Goal: Transaction & Acquisition: Download file/media

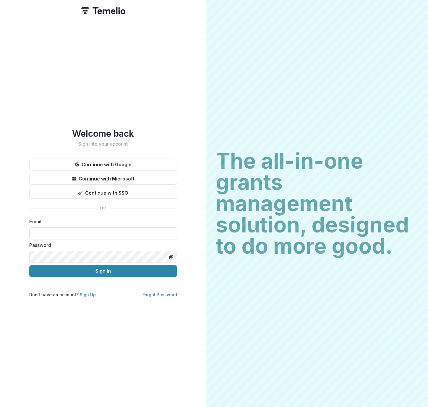
click at [103, 233] on input at bounding box center [103, 234] width 148 height 12
type input "**********"
click at [86, 265] on button "Sign In" at bounding box center [103, 271] width 148 height 12
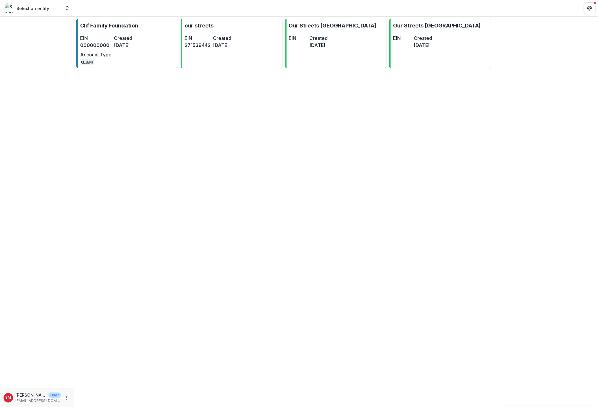
click at [53, 11] on div "Select an entity" at bounding box center [33, 8] width 56 height 9
click at [37, 10] on p "Select an entity" at bounding box center [33, 8] width 33 height 6
click at [61, 5] on div "Select an entity Foundations Clif Family Foundation Nonprofits our streets Our …" at bounding box center [36, 8] width 69 height 12
click at [64, 7] on icon "Open entity switcher" at bounding box center [67, 8] width 6 height 6
click at [49, 31] on div "Clif Family Foundation" at bounding box center [32, 32] width 46 height 6
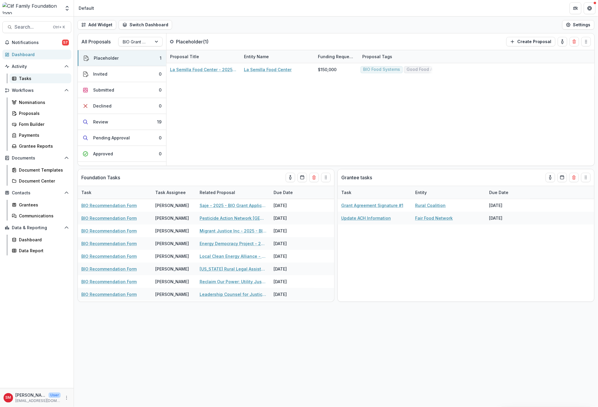
click at [42, 77] on div "Tasks" at bounding box center [43, 78] width 48 height 6
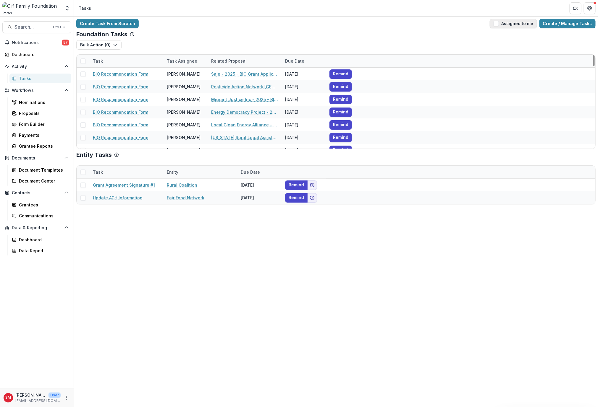
click at [428, 22] on button "Assigned to me" at bounding box center [513, 23] width 47 height 9
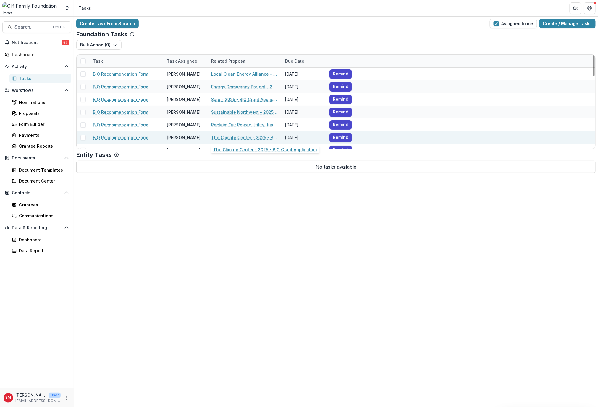
click at [240, 136] on link "The Climate Center - 2025 - BIO Grant Application" at bounding box center [244, 138] width 67 height 6
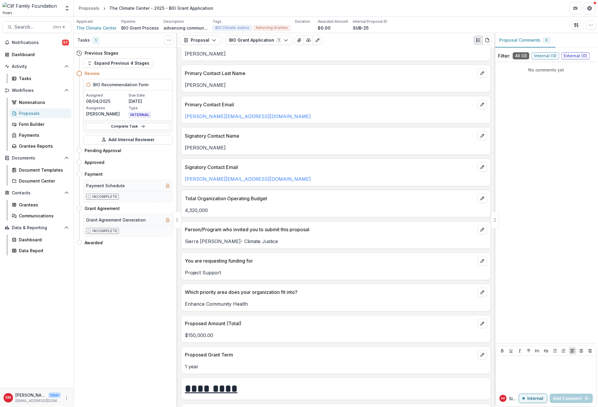
scroll to position [709, 0]
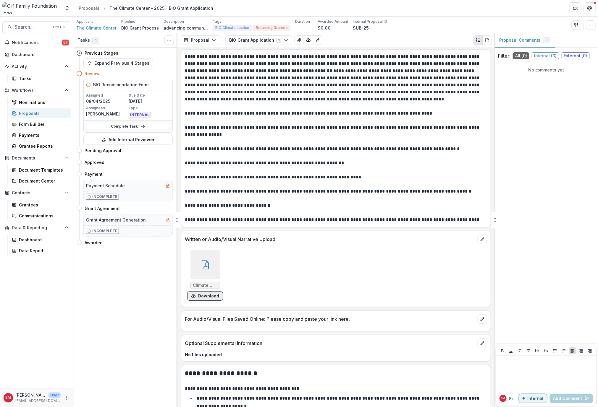
click at [214, 293] on button "Download" at bounding box center [205, 295] width 36 height 9
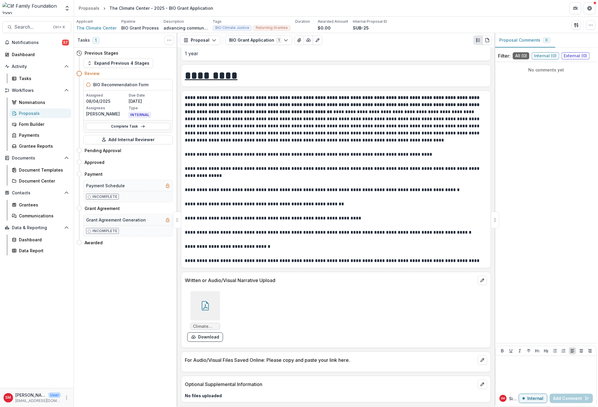
scroll to position [676, 0]
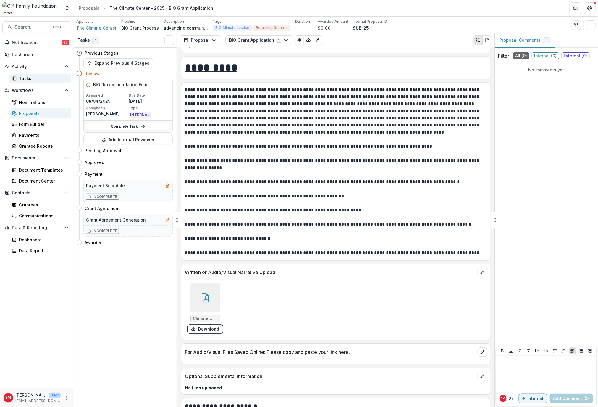
click at [36, 78] on div "Tasks" at bounding box center [43, 78] width 48 height 6
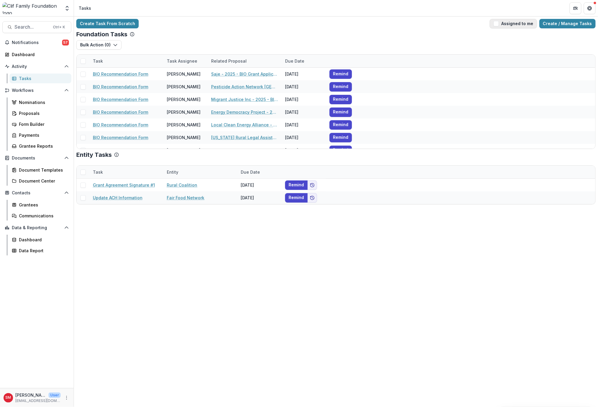
click at [428, 27] on button "Assigned to me" at bounding box center [513, 23] width 47 height 9
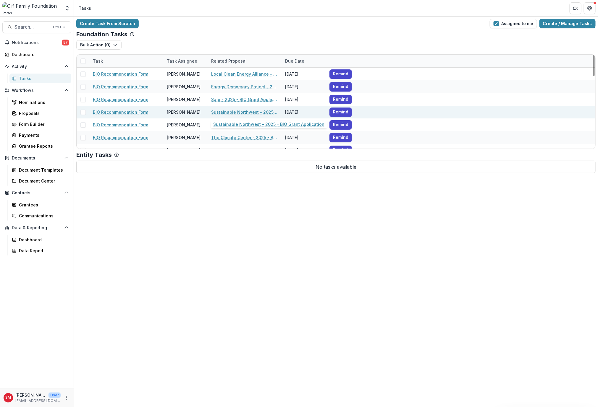
click at [234, 111] on link "Sustainable Northwest - 2025 - BIO Grant Application" at bounding box center [244, 112] width 67 height 6
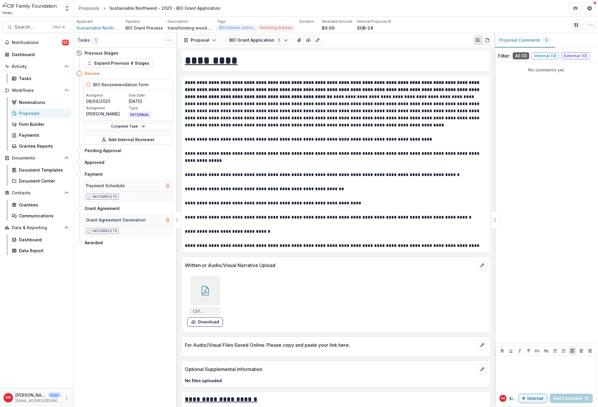
scroll to position [709, 0]
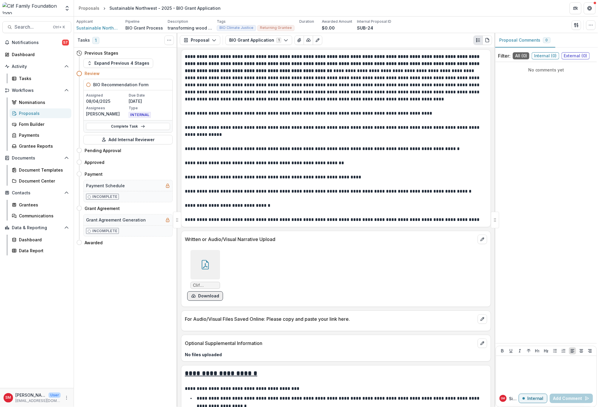
click at [201, 292] on button "Download" at bounding box center [205, 295] width 36 height 9
